Goal: Task Accomplishment & Management: Use online tool/utility

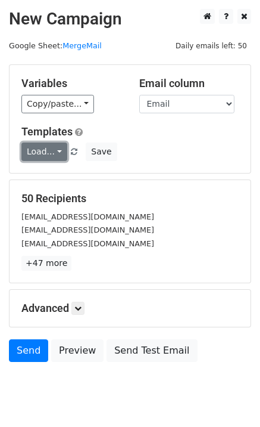
click at [39, 153] on link "Load..." at bounding box center [44, 151] width 46 height 18
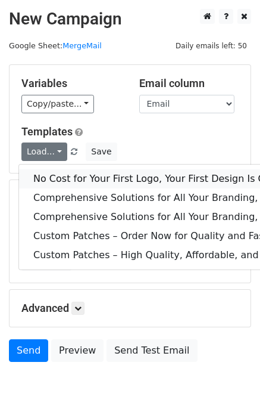
click at [58, 177] on link "No Cost for Your First Logo, Your First Design Is On Us!" at bounding box center [243, 178] width 449 height 19
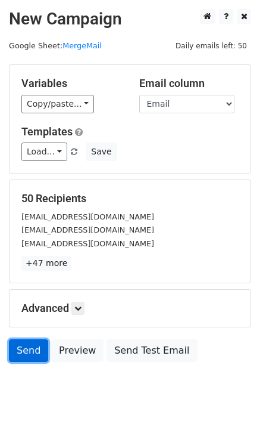
click at [28, 358] on link "Send" at bounding box center [28, 350] width 39 height 23
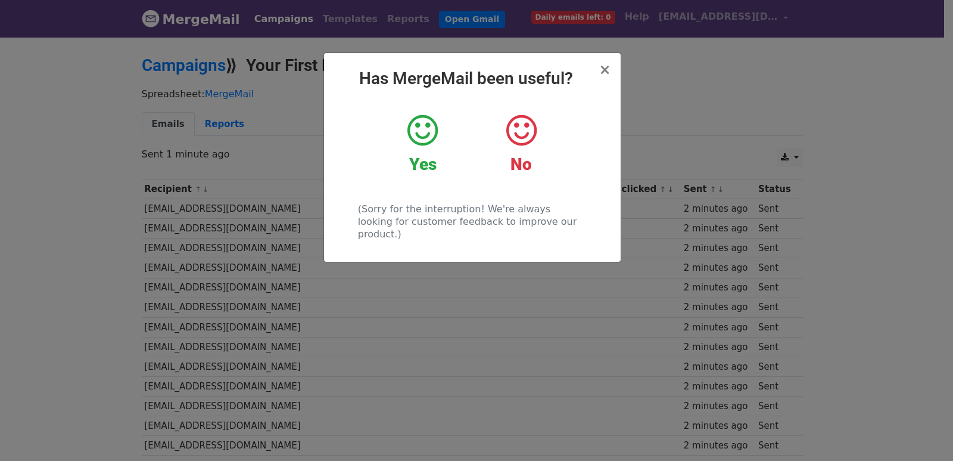
click at [384, 293] on div "× Has MergeMail been useful? Yes No (Sorry for the interruption! We're always l…" at bounding box center [476, 248] width 953 height 425
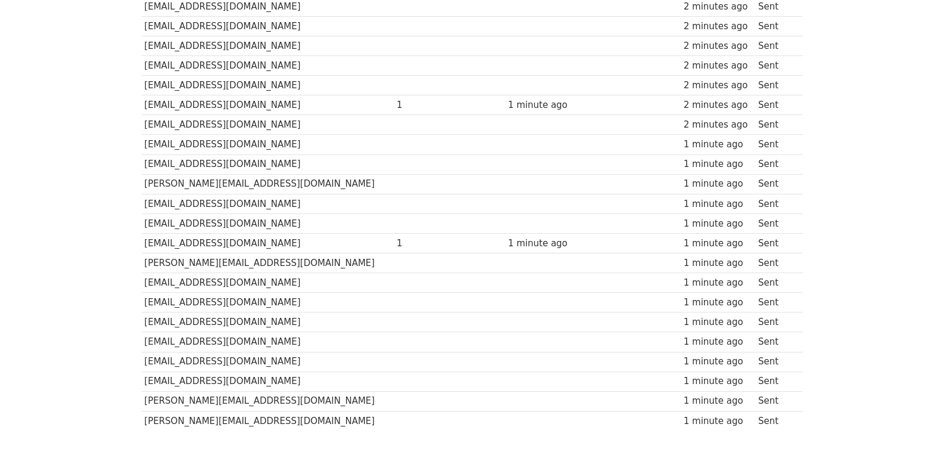
scroll to position [829, 0]
